Goal: Find specific fact: Find specific page/section

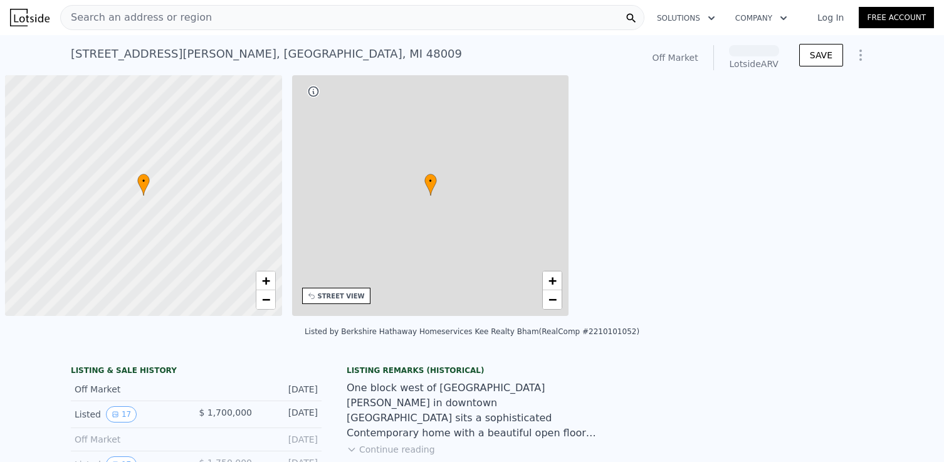
scroll to position [0, 5]
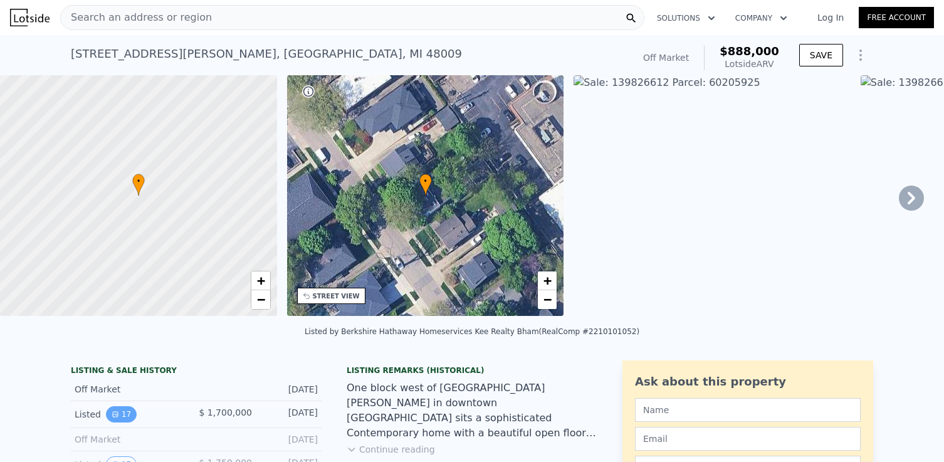
click at [117, 412] on icon "View historical data" at bounding box center [115, 414] width 5 height 5
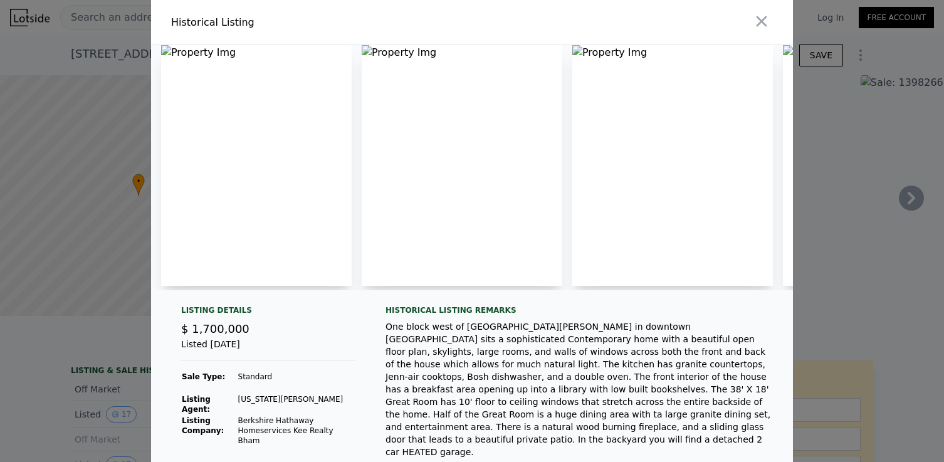
click at [241, 144] on img at bounding box center [256, 165] width 191 height 241
click at [758, 23] on icon "button" at bounding box center [762, 22] width 18 height 18
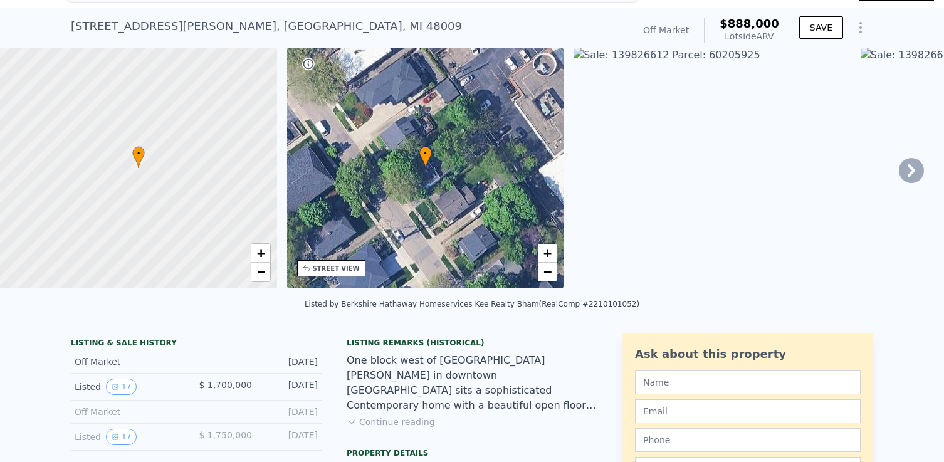
scroll to position [7, 0]
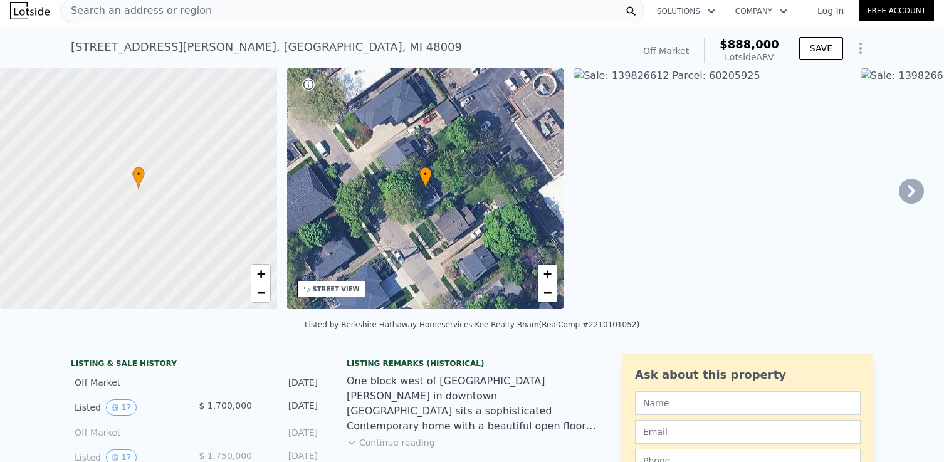
click at [911, 199] on icon at bounding box center [911, 191] width 25 height 25
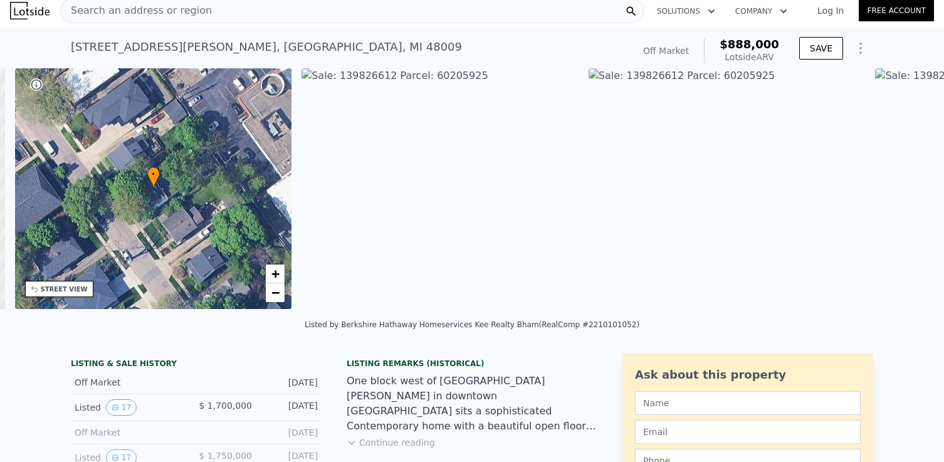
scroll to position [0, 291]
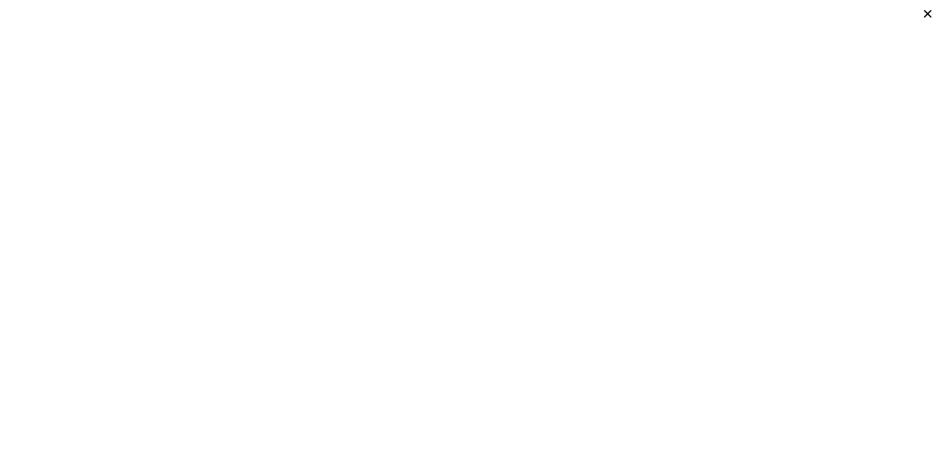
click at [929, 19] on icon at bounding box center [928, 14] width 18 height 18
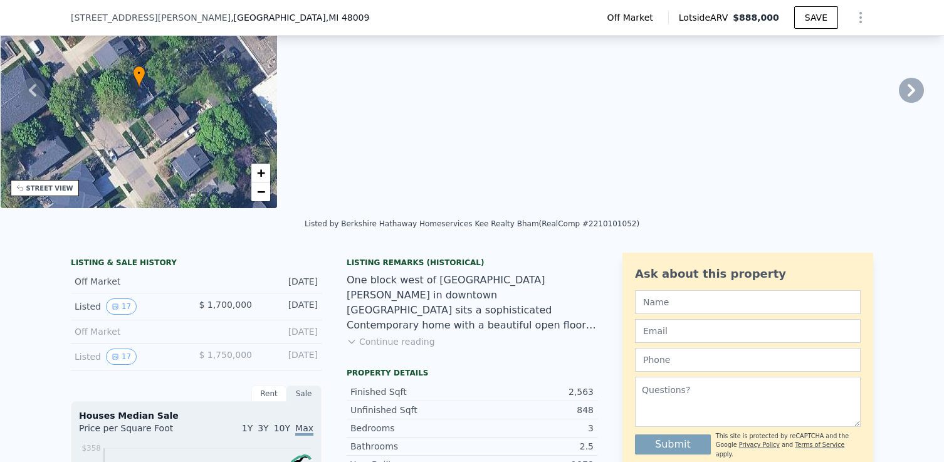
scroll to position [111, 0]
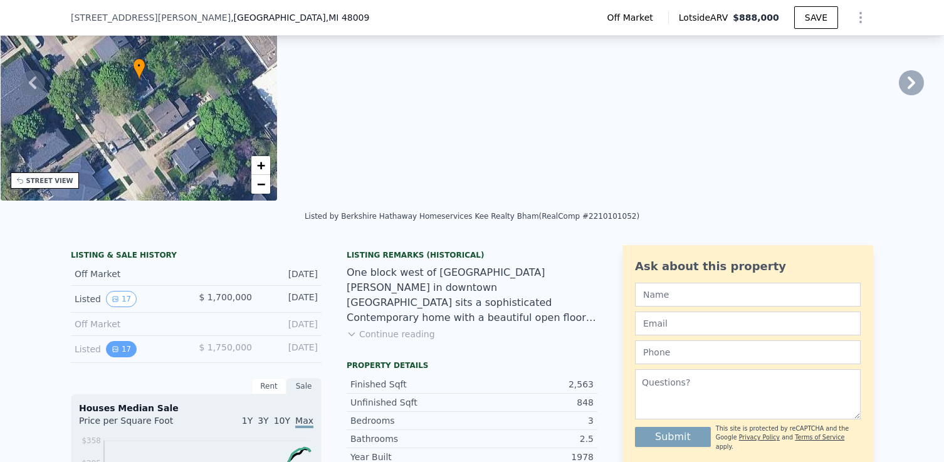
click at [121, 344] on button "17" at bounding box center [121, 349] width 31 height 16
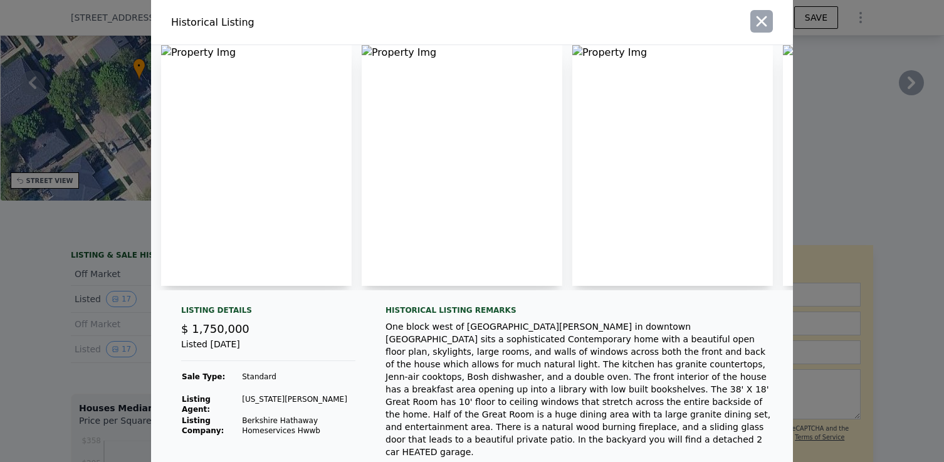
click at [755, 24] on icon "button" at bounding box center [762, 22] width 18 height 18
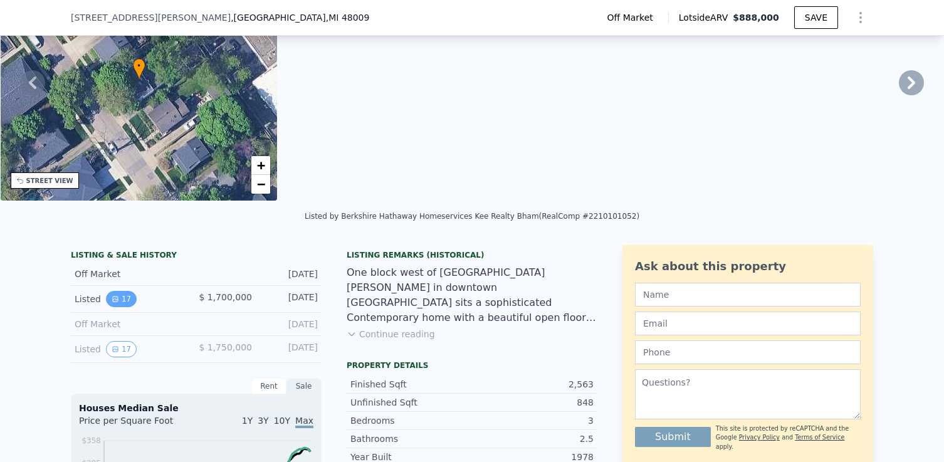
click at [113, 298] on icon "View historical data" at bounding box center [115, 298] width 5 height 5
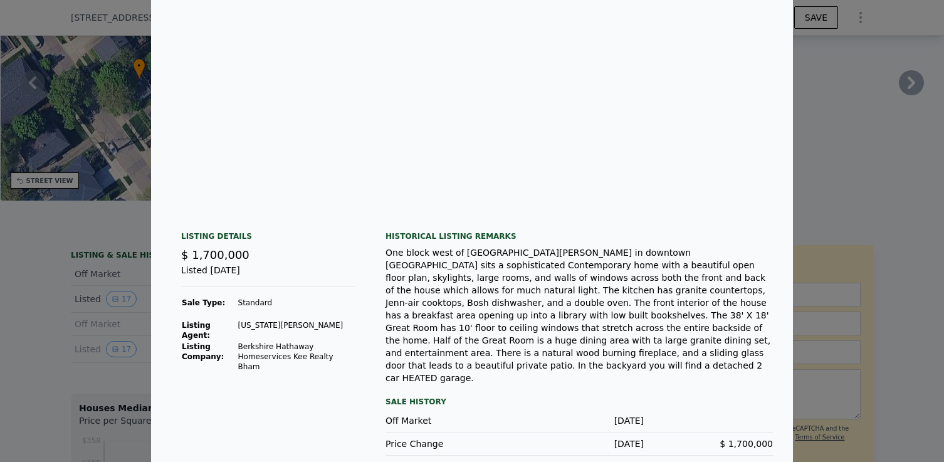
scroll to position [0, 0]
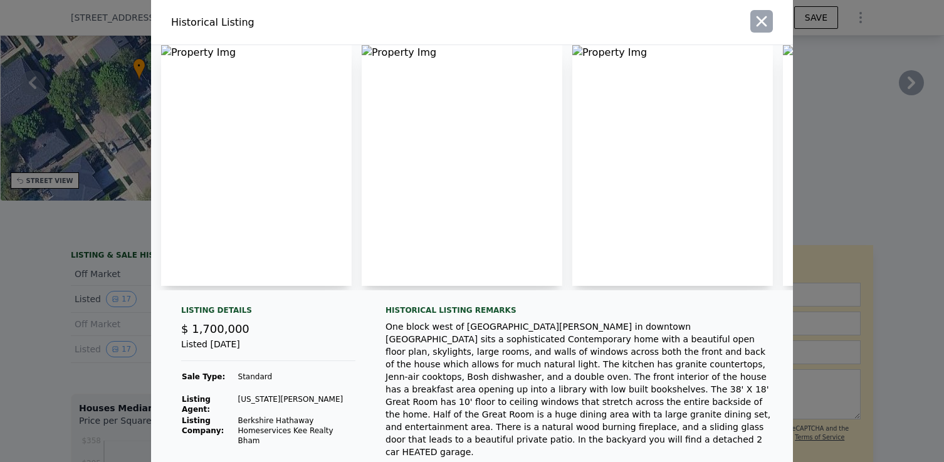
click at [762, 23] on icon "button" at bounding box center [762, 22] width 18 height 18
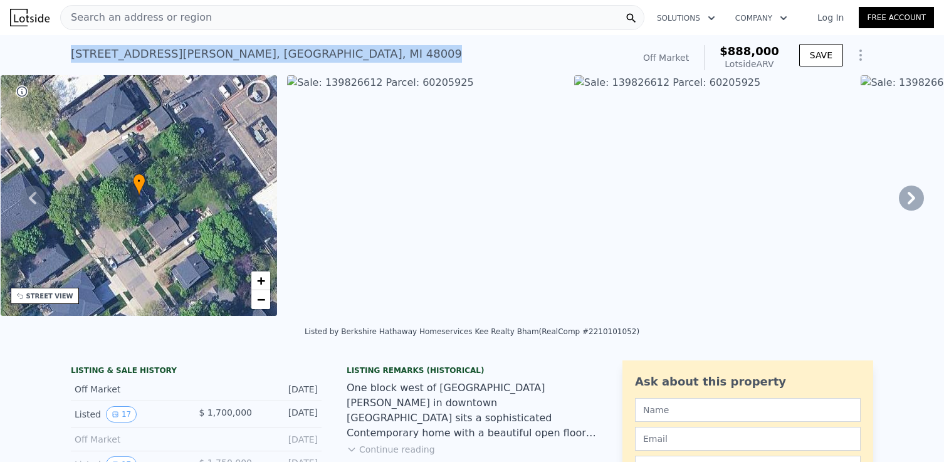
drag, startPoint x: 252, startPoint y: 58, endPoint x: 72, endPoint y: 58, distance: 179.9
click at [72, 58] on div "[STREET_ADDRESS][PERSON_NAME]" at bounding box center [266, 54] width 391 height 18
copy div "[STREET_ADDRESS][PERSON_NAME]"
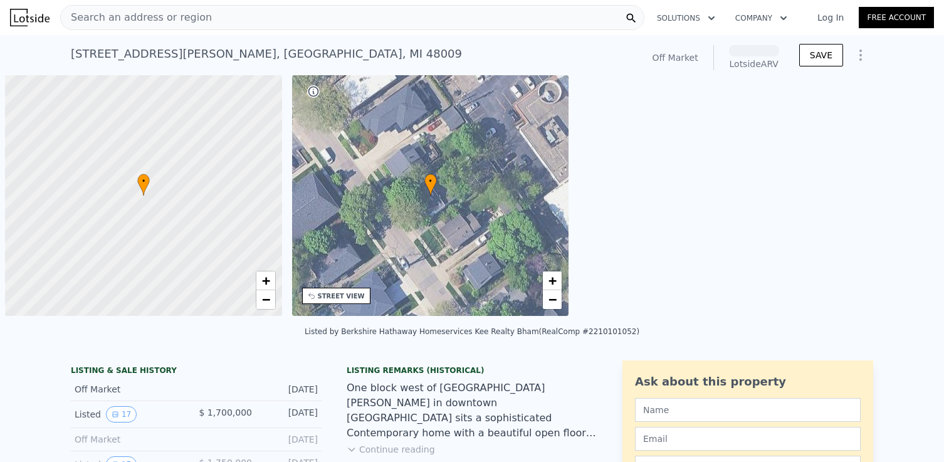
scroll to position [0, 5]
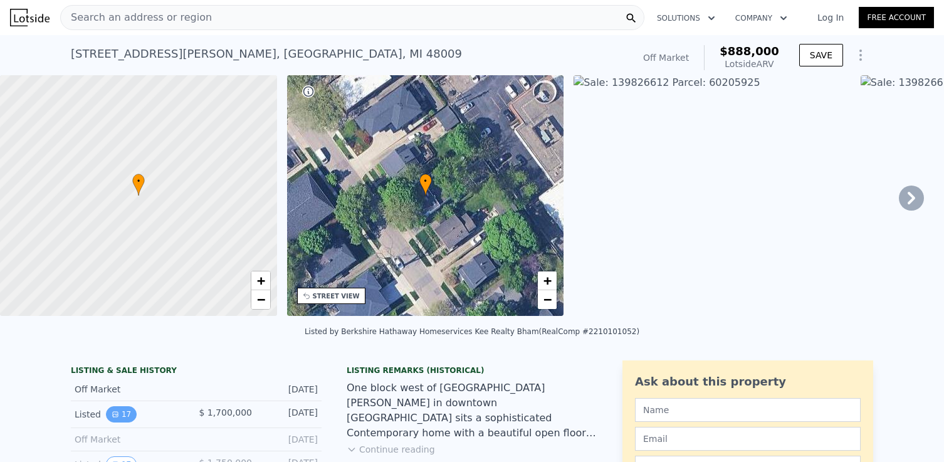
click at [119, 414] on button "17" at bounding box center [121, 414] width 31 height 16
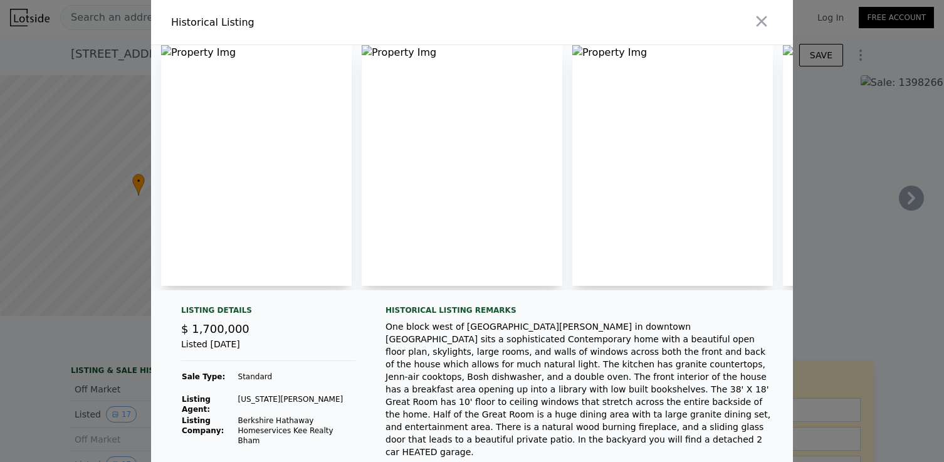
click at [205, 56] on img at bounding box center [256, 165] width 191 height 241
click at [169, 47] on img at bounding box center [256, 165] width 191 height 241
click at [209, 127] on img at bounding box center [256, 165] width 191 height 241
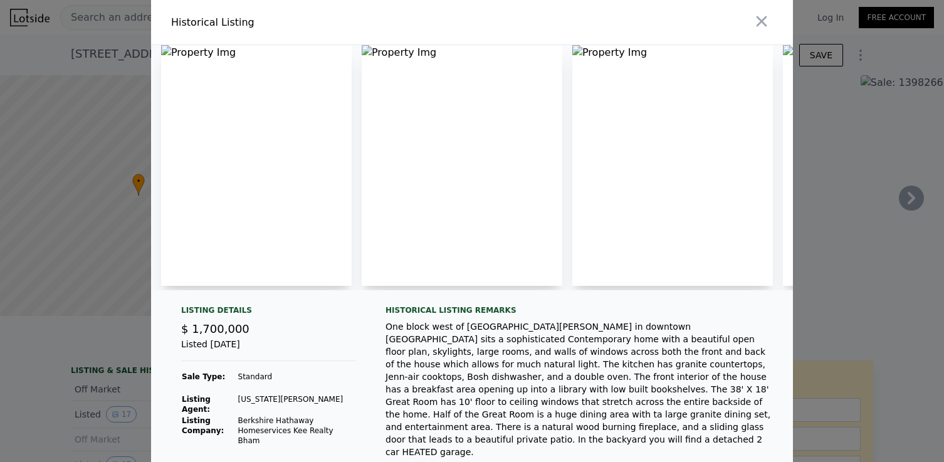
click at [209, 127] on img at bounding box center [256, 165] width 191 height 241
click at [757, 21] on icon "button" at bounding box center [762, 22] width 18 height 18
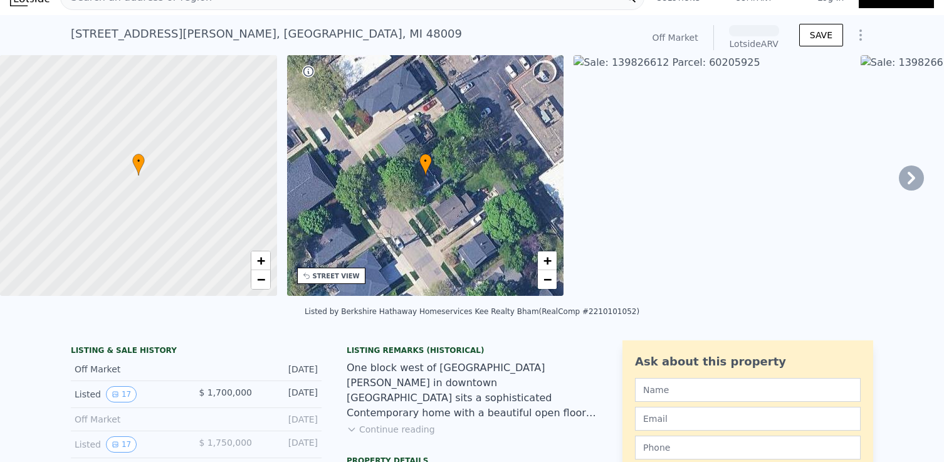
scroll to position [33, 0]
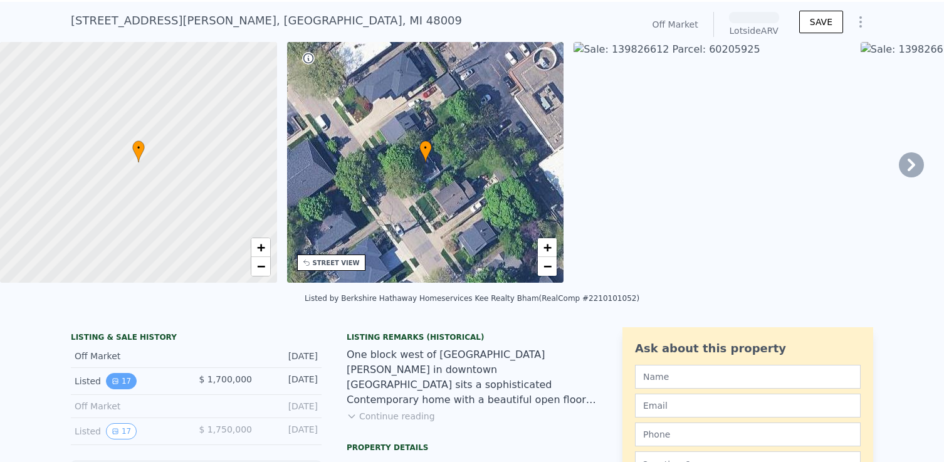
click at [125, 378] on button "17" at bounding box center [121, 381] width 31 height 16
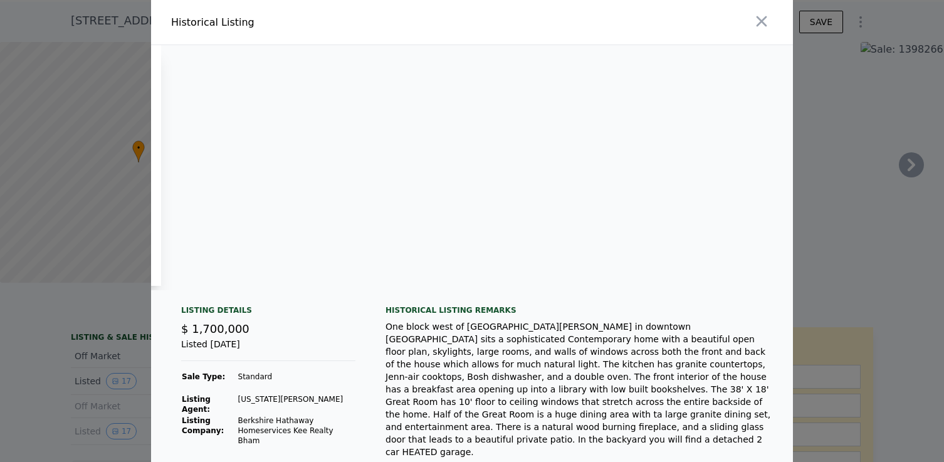
scroll to position [0, 2447]
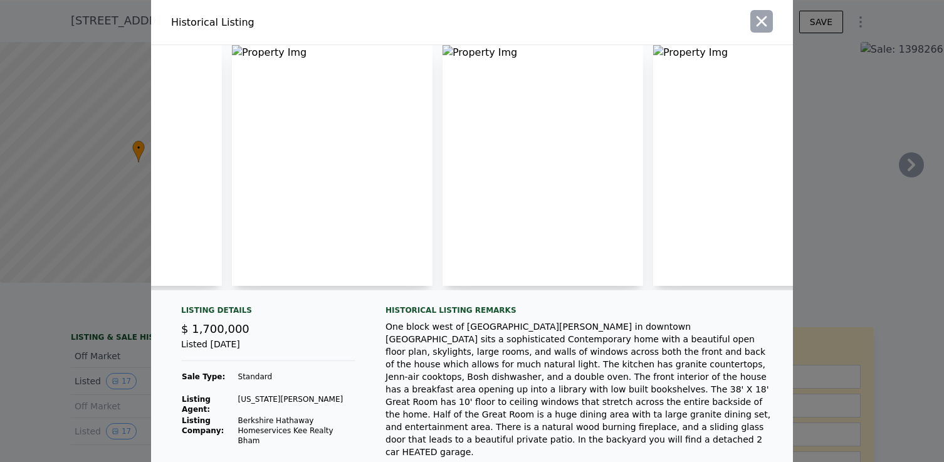
click at [765, 16] on icon "button" at bounding box center [762, 21] width 11 height 11
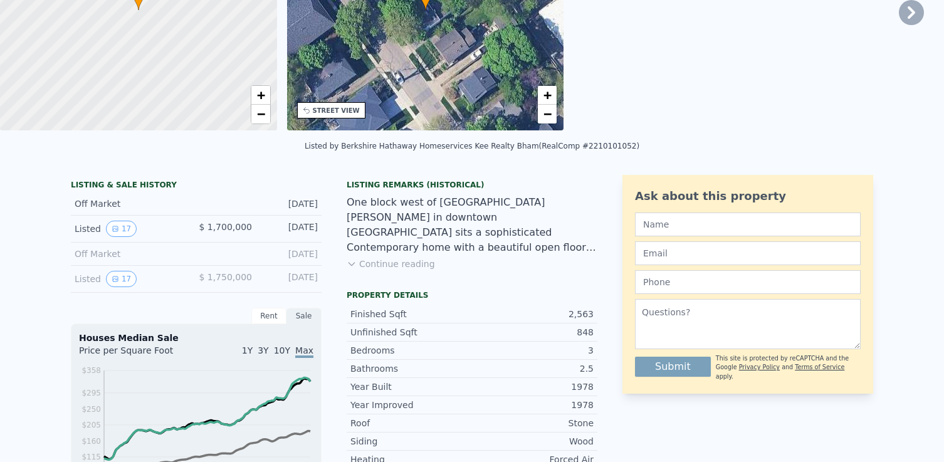
scroll to position [0, 0]
